Goal: Information Seeking & Learning: Learn about a topic

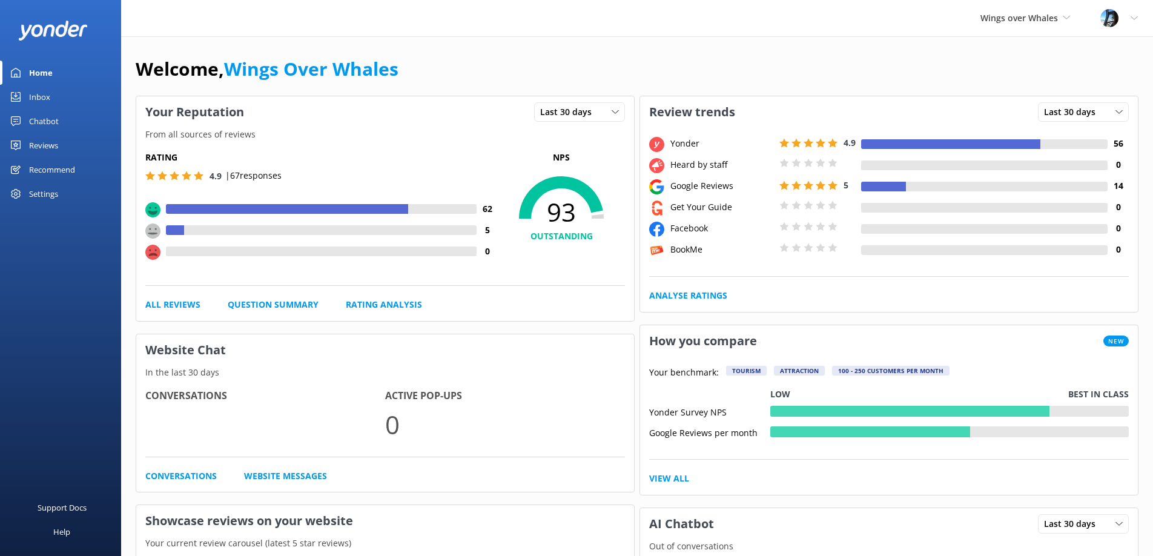
click at [52, 144] on div "Reviews" at bounding box center [43, 145] width 29 height 24
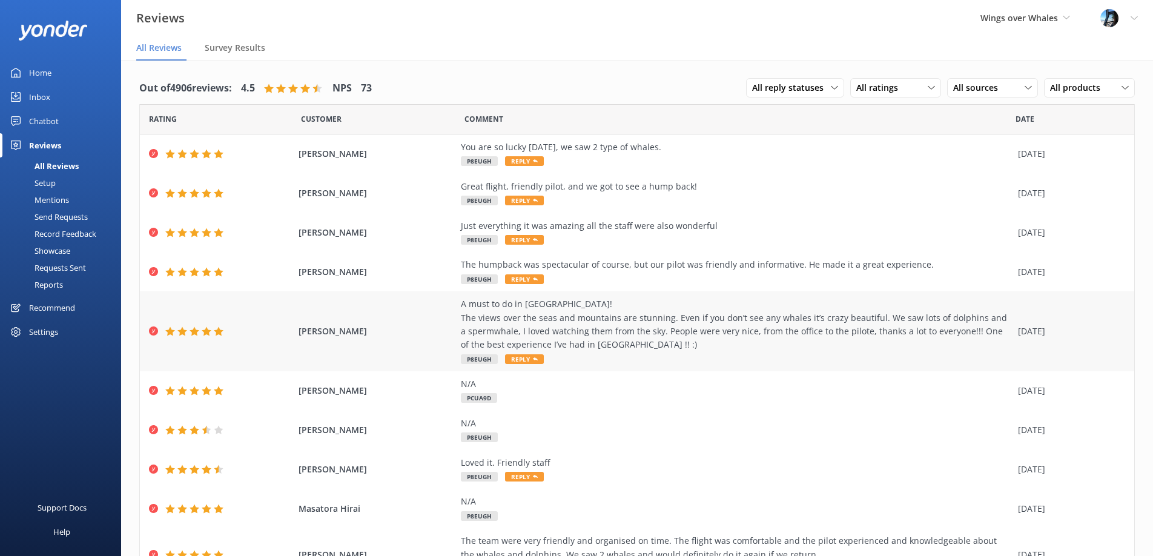
scroll to position [65, 0]
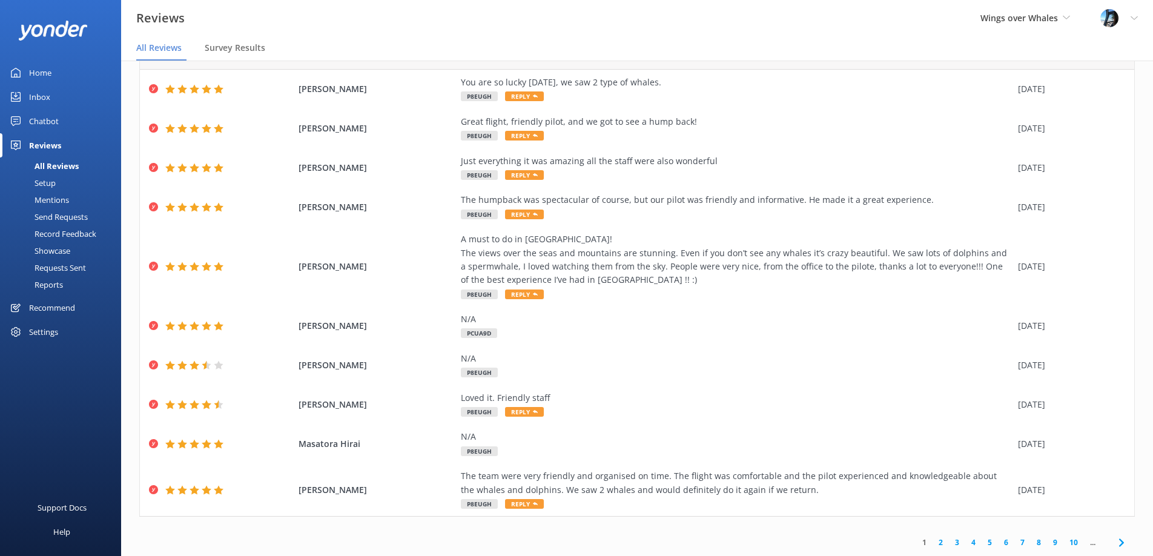
click at [939, 542] on link "2" at bounding box center [940, 542] width 16 height 12
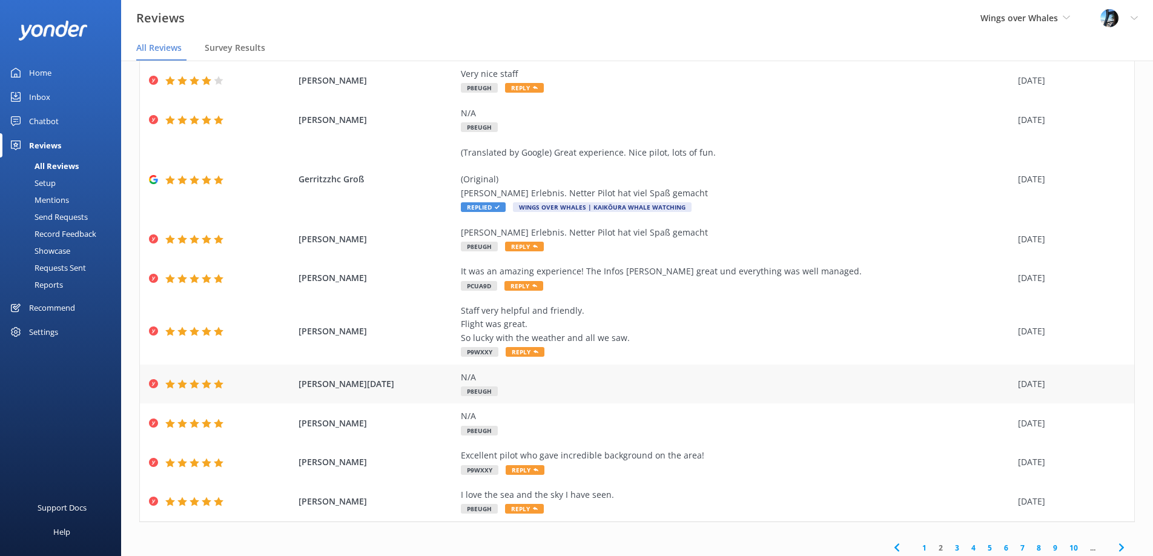
scroll to position [79, 0]
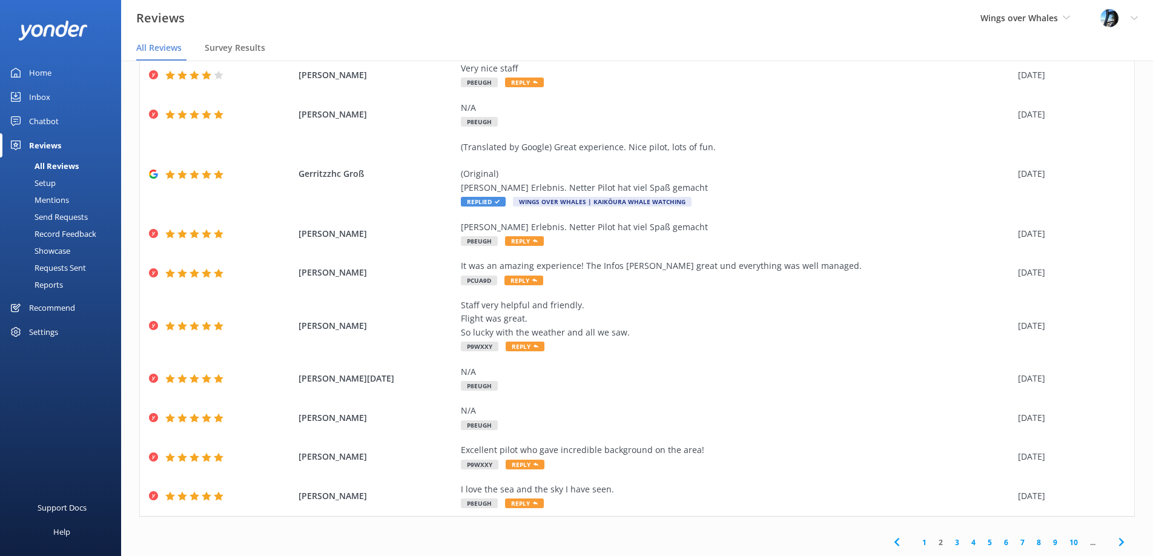
click at [926, 541] on link "1" at bounding box center [924, 542] width 16 height 12
